Goal: Entertainment & Leisure: Consume media (video, audio)

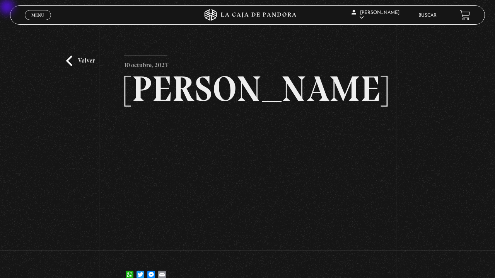
click at [90, 58] on link "Volver" at bounding box center [80, 61] width 29 height 10
click at [31, 15] on link "Menu Cerrar" at bounding box center [38, 15] width 26 height 10
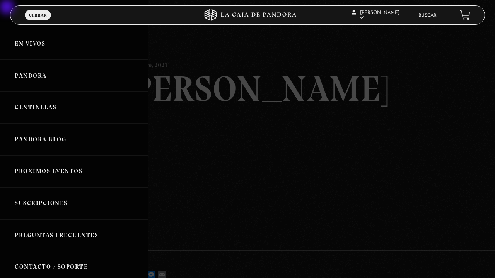
click at [31, 48] on link "En vivos" at bounding box center [74, 44] width 148 height 32
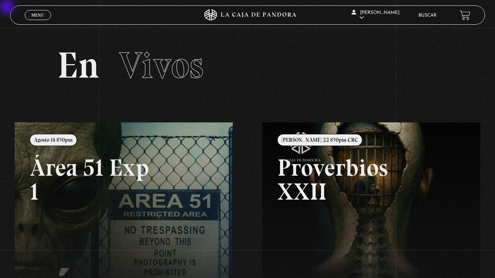
click at [95, 178] on link at bounding box center [262, 261] width 495 height 278
